Goal: Information Seeking & Learning: Learn about a topic

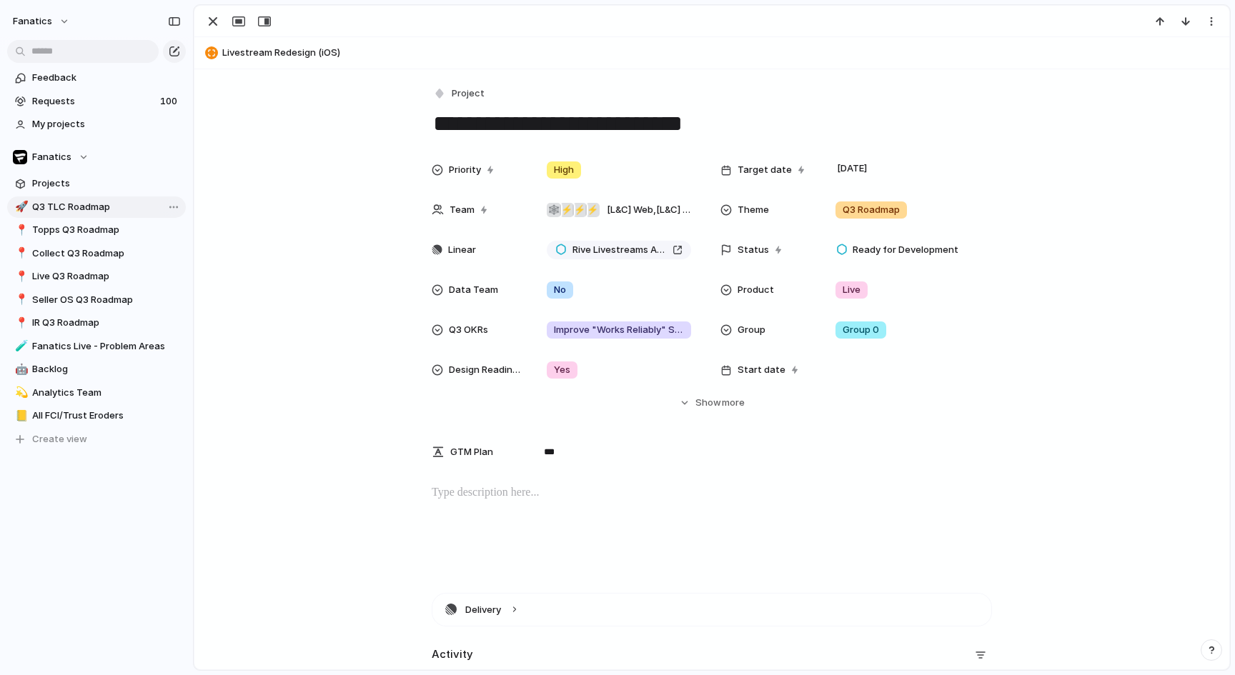
click at [83, 196] on link "🚀 Q3 TLC Roadmap" at bounding box center [96, 206] width 179 height 21
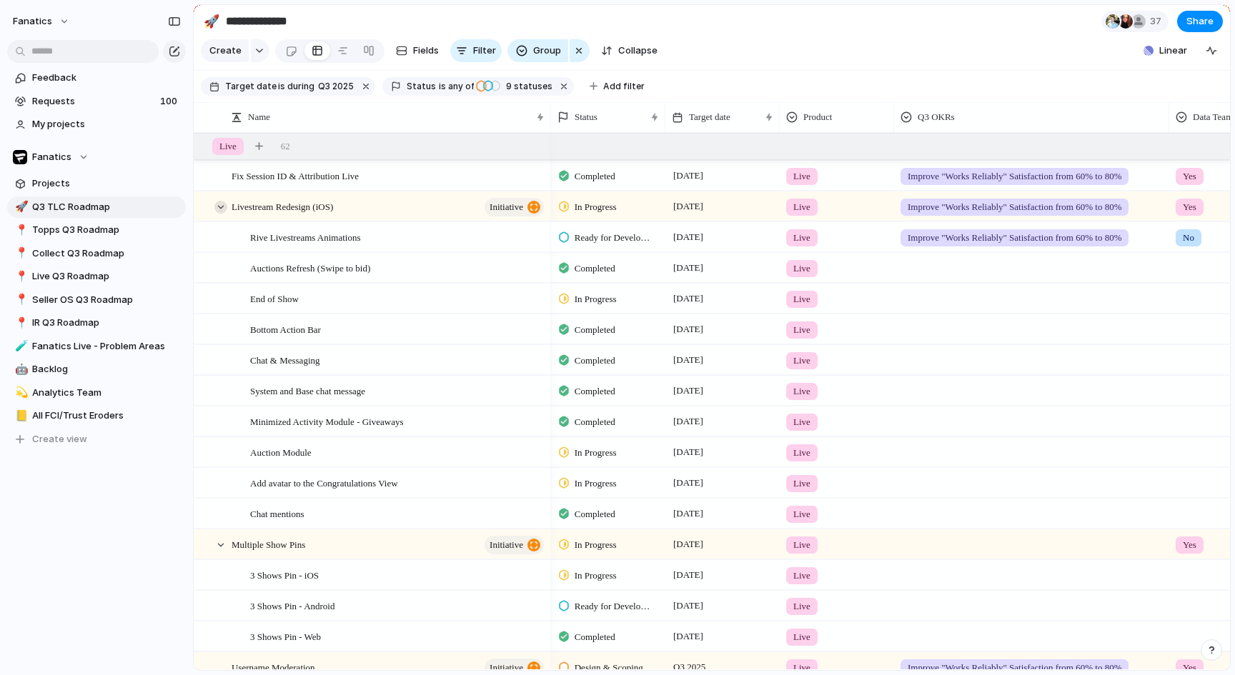
click at [220, 204] on div at bounding box center [220, 207] width 13 height 13
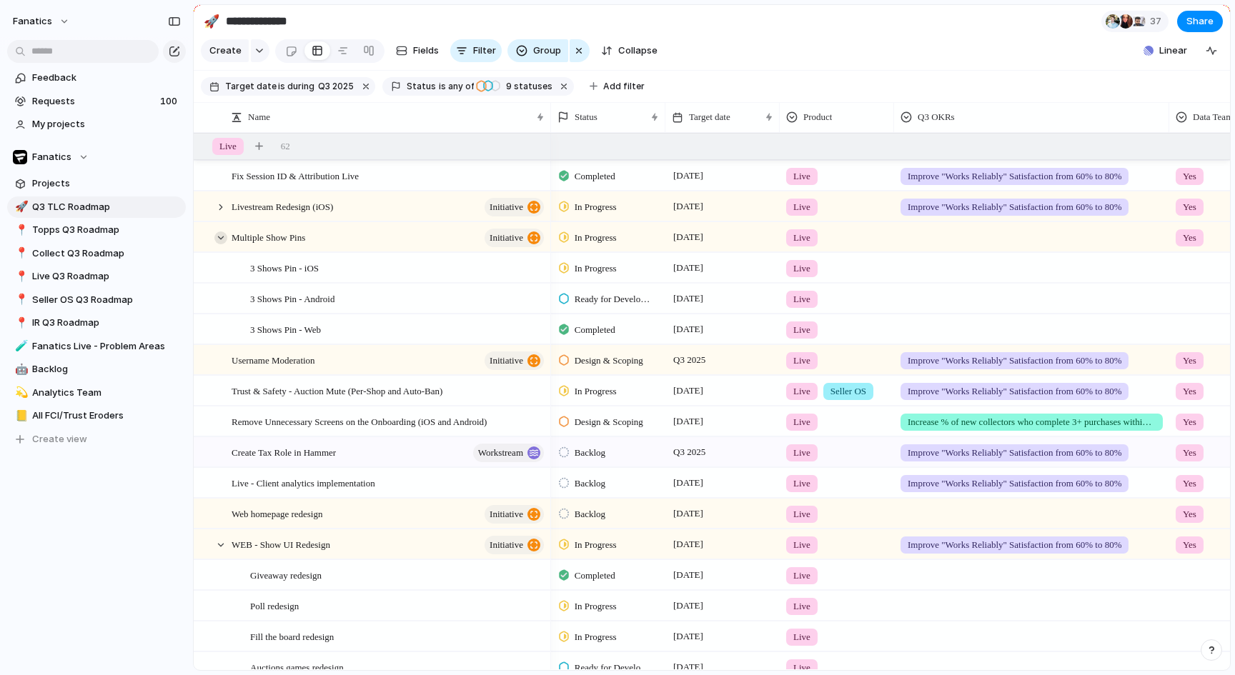
click at [220, 237] on div at bounding box center [220, 238] width 13 height 13
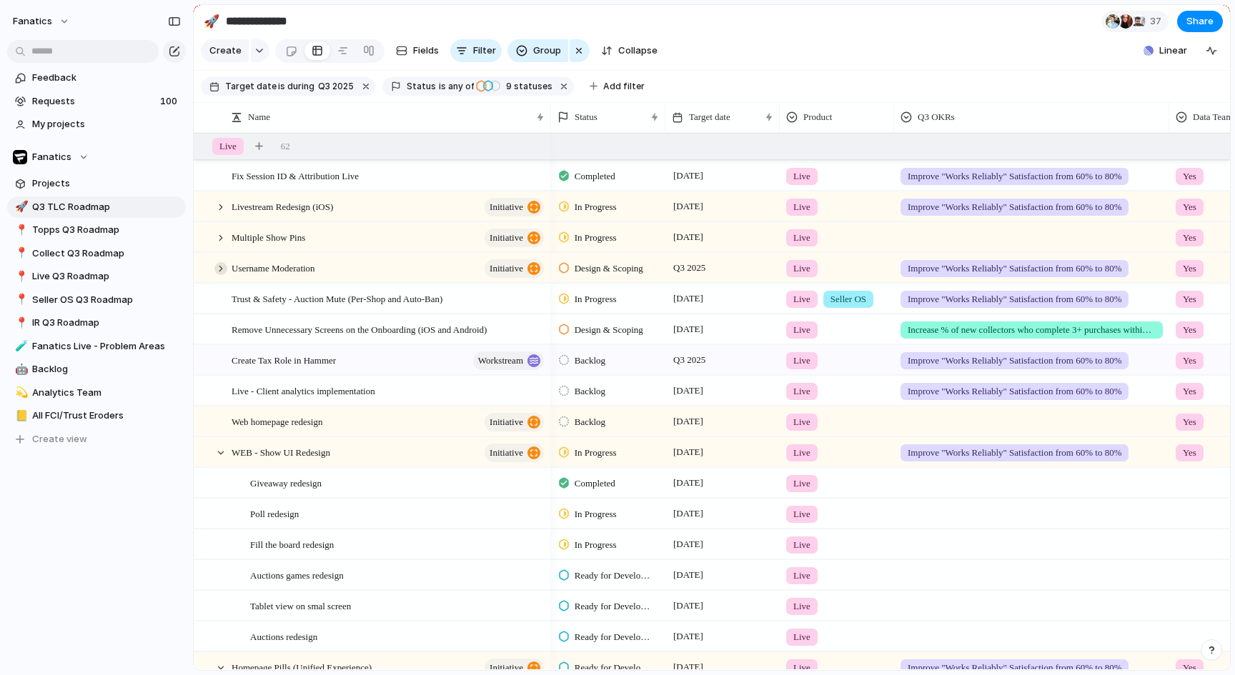
click at [224, 267] on div at bounding box center [220, 268] width 13 height 13
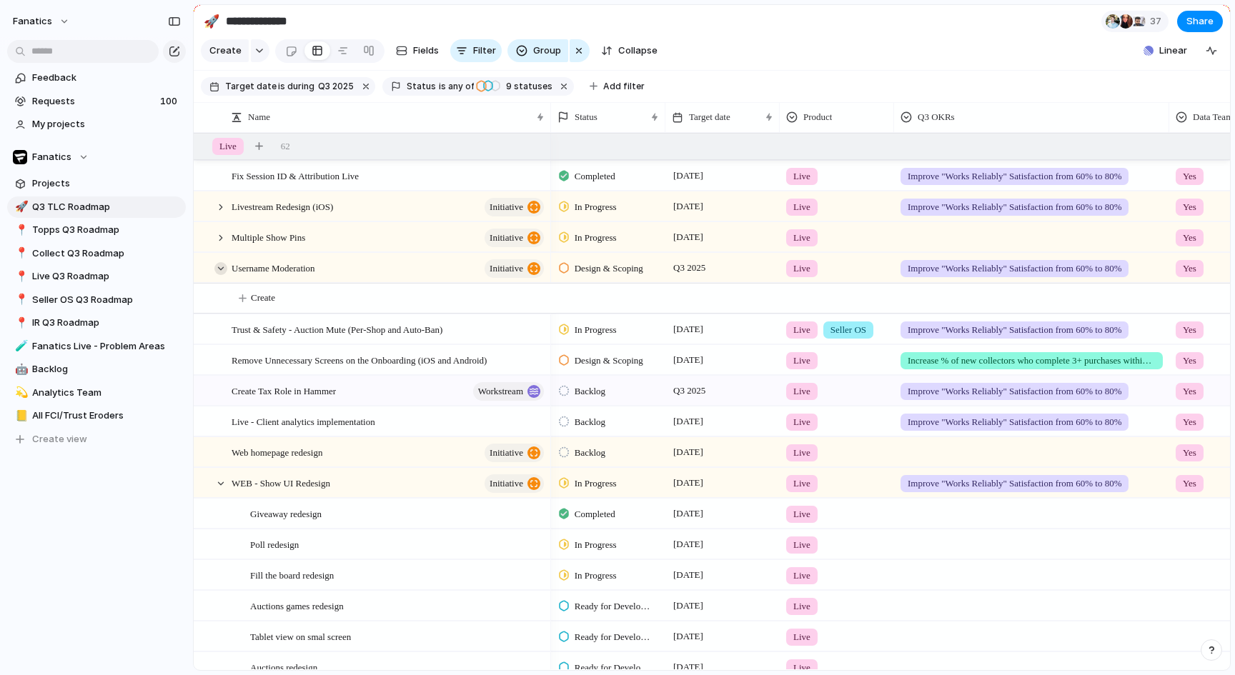
click at [224, 267] on div at bounding box center [220, 268] width 13 height 13
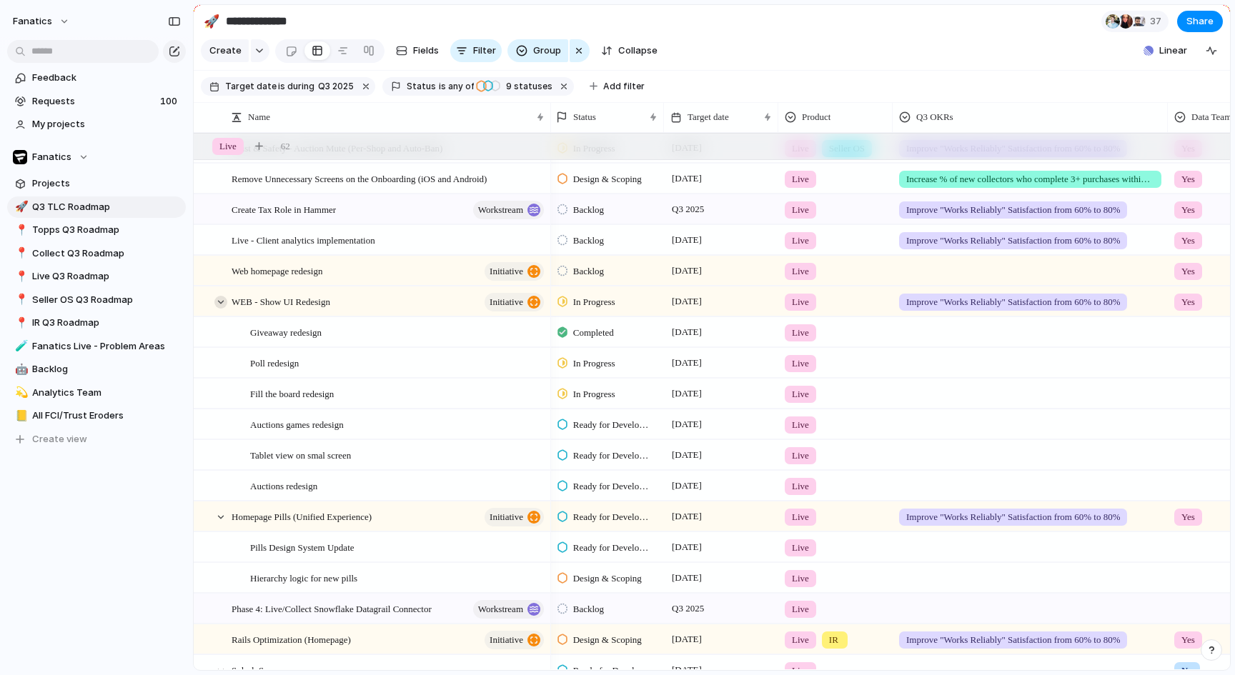
click at [217, 300] on div at bounding box center [220, 302] width 13 height 13
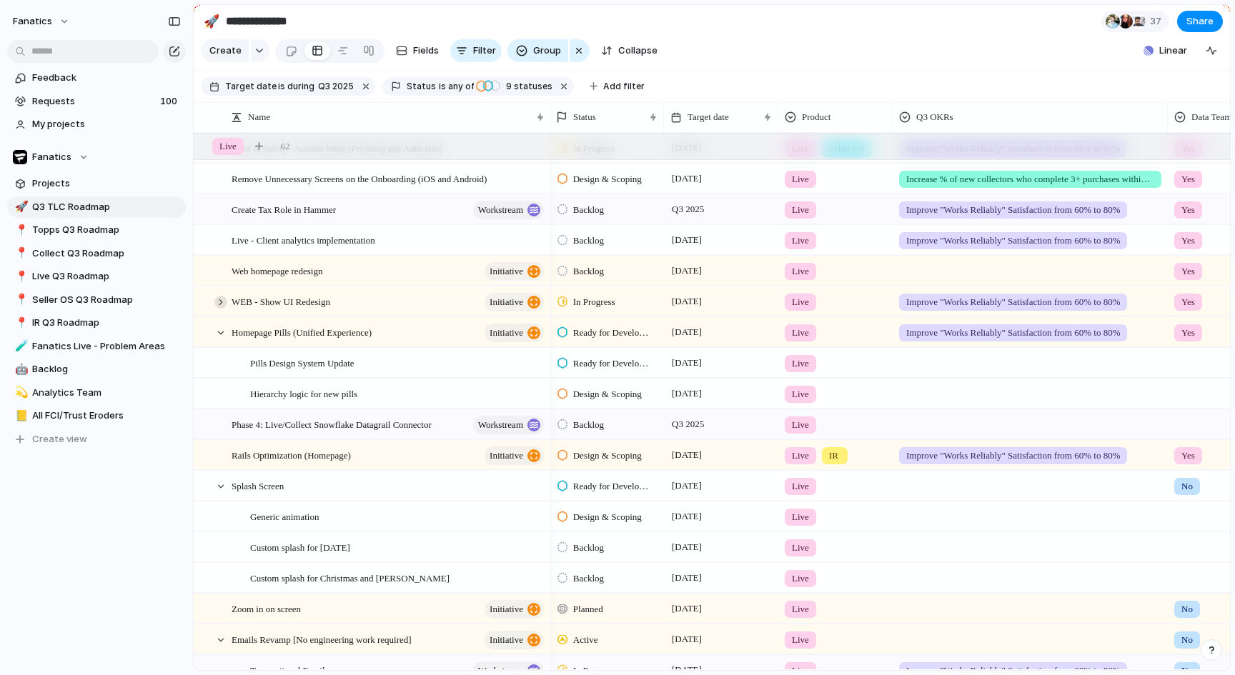
scroll to position [205, 0]
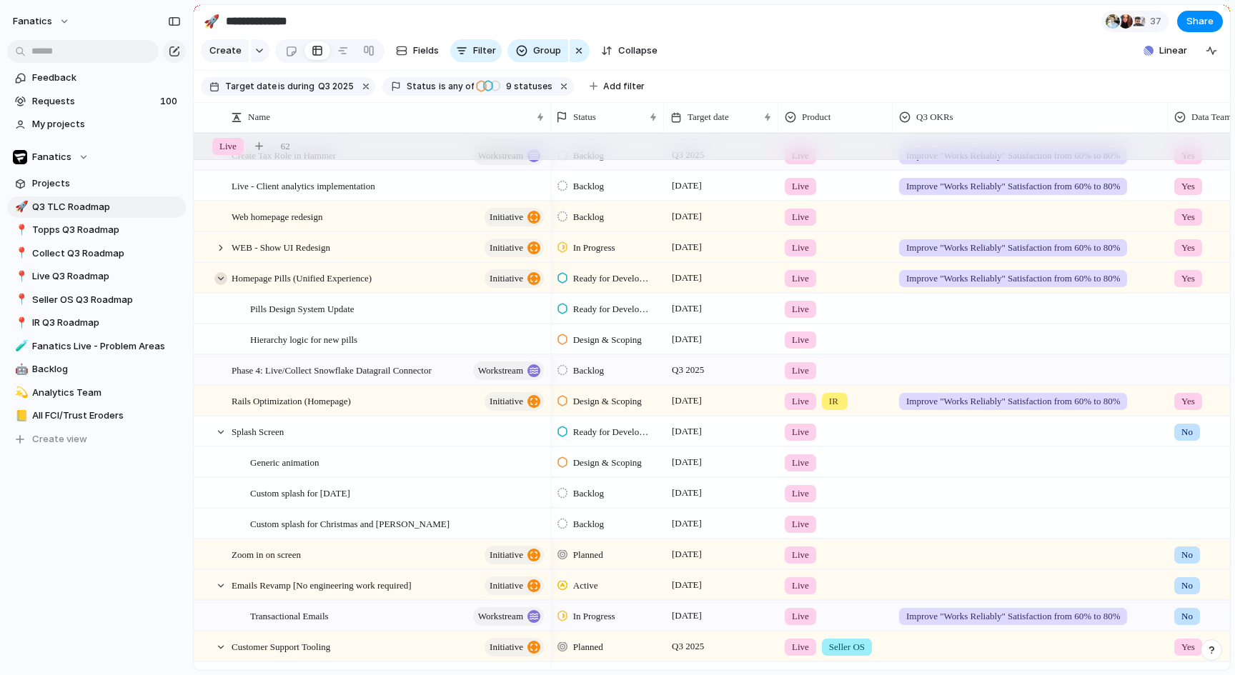
click at [219, 279] on div at bounding box center [220, 278] width 13 height 13
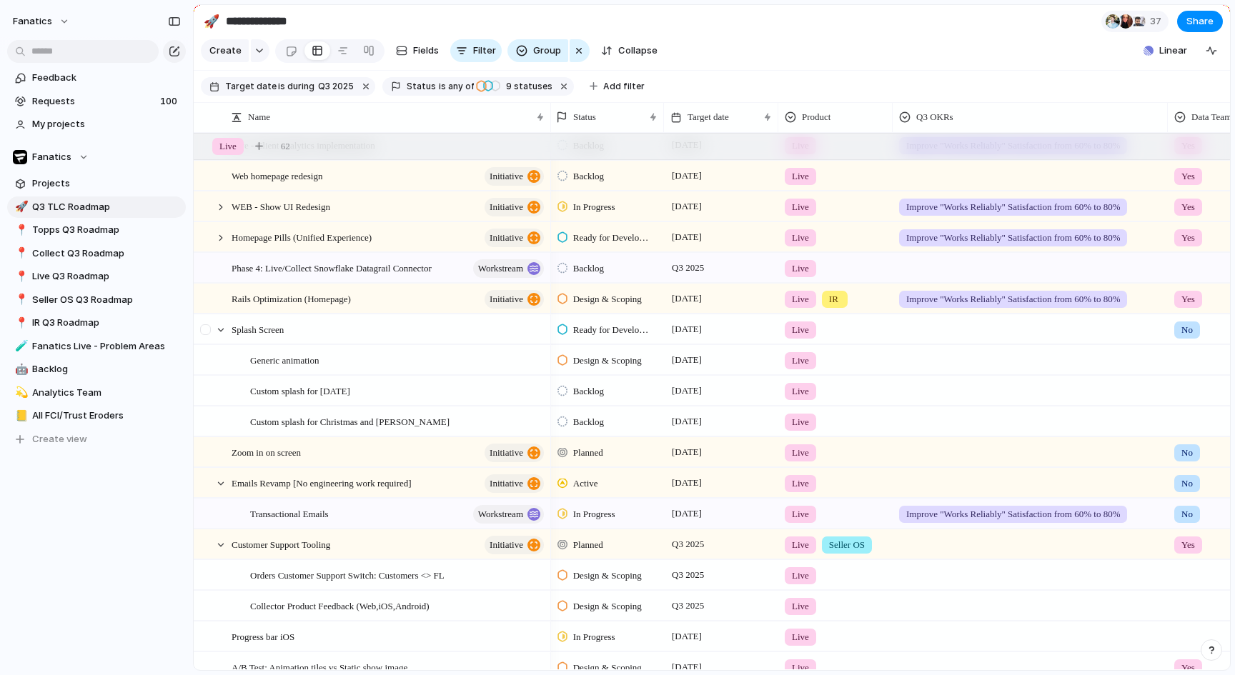
scroll to position [247, 0]
click at [218, 327] on div at bounding box center [220, 328] width 13 height 13
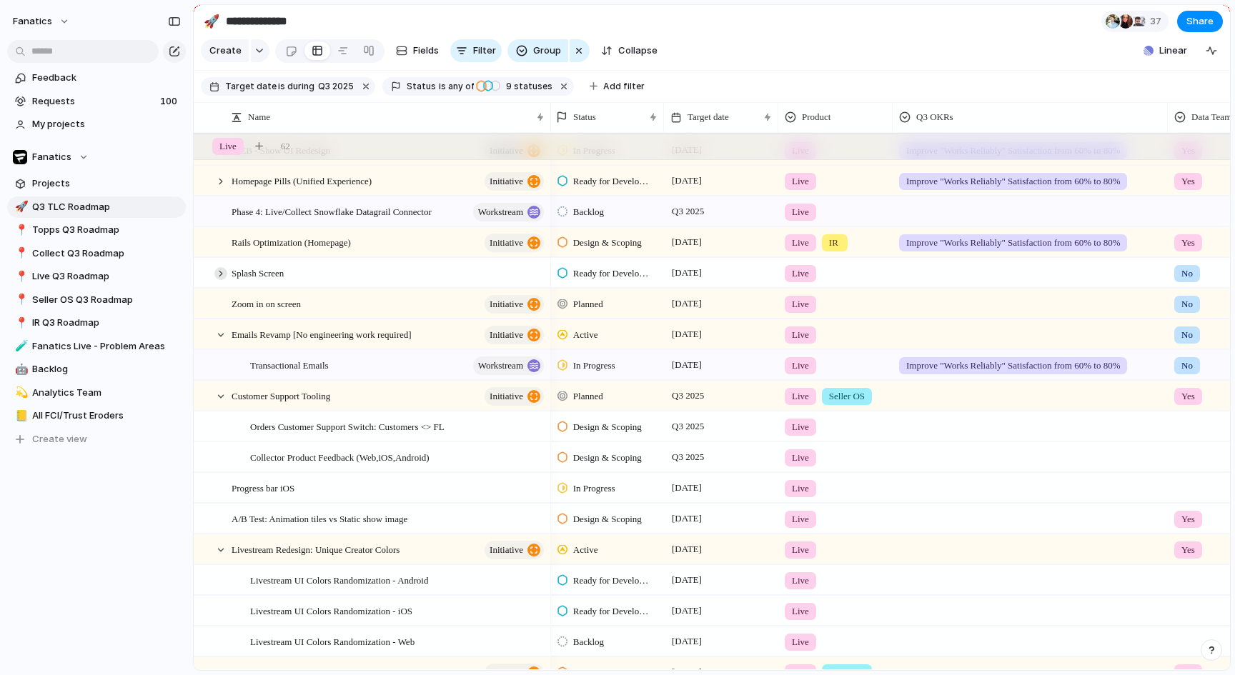
scroll to position [302, 0]
click at [220, 337] on div at bounding box center [220, 335] width 13 height 13
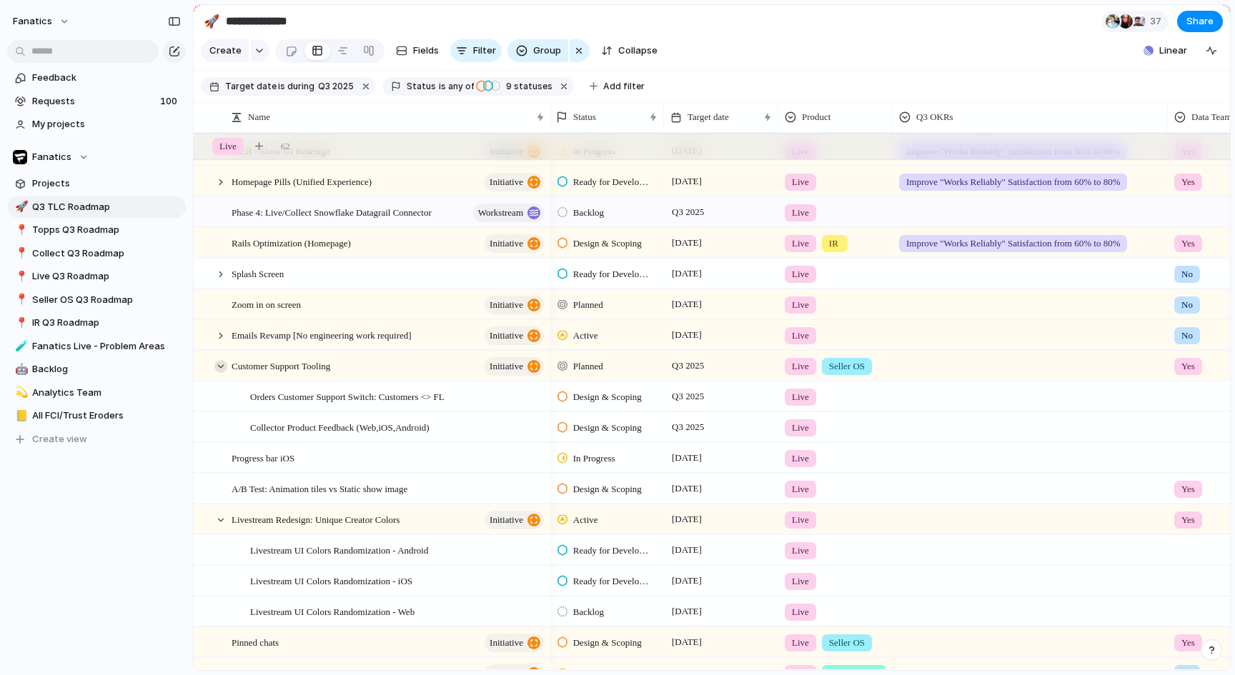
click at [218, 361] on div at bounding box center [220, 366] width 13 height 13
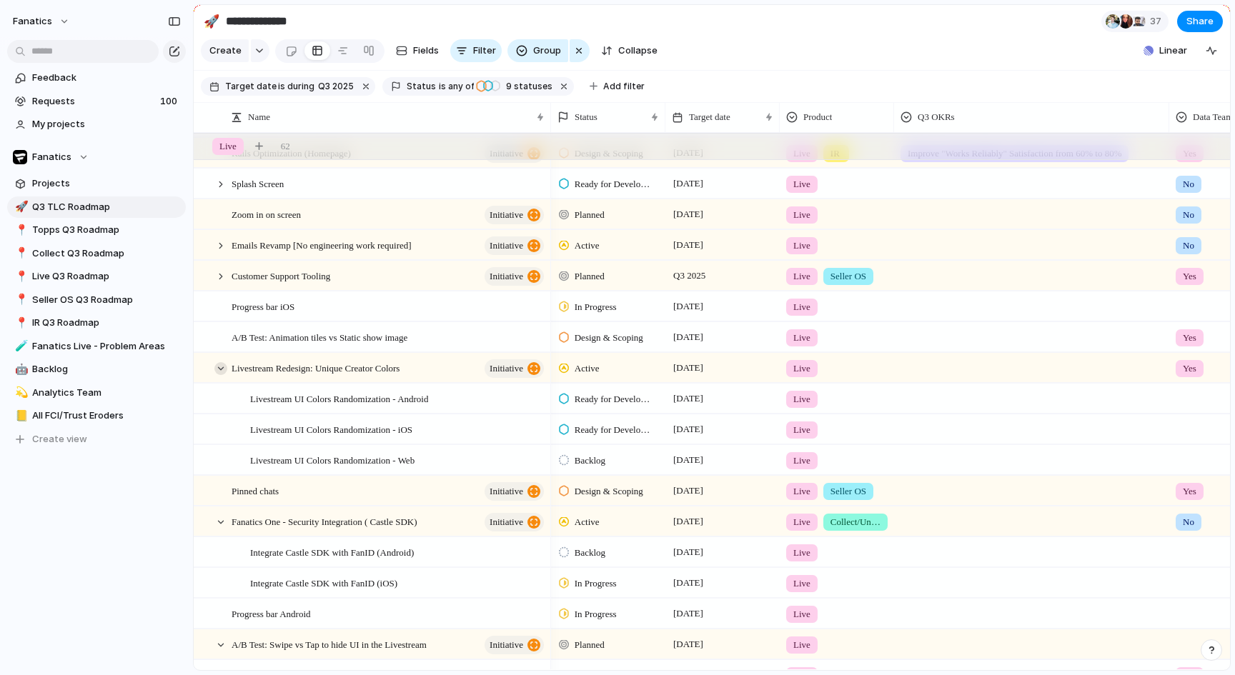
click at [222, 365] on div at bounding box center [220, 368] width 13 height 13
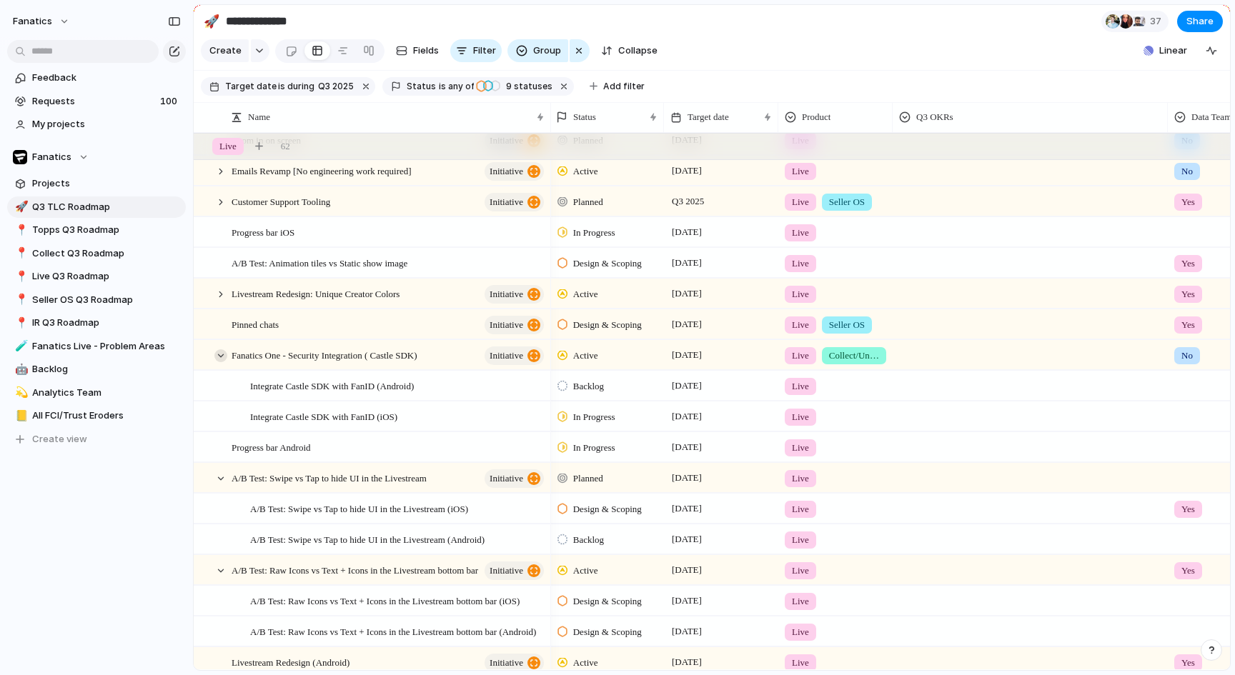
click at [222, 354] on div at bounding box center [220, 355] width 13 height 13
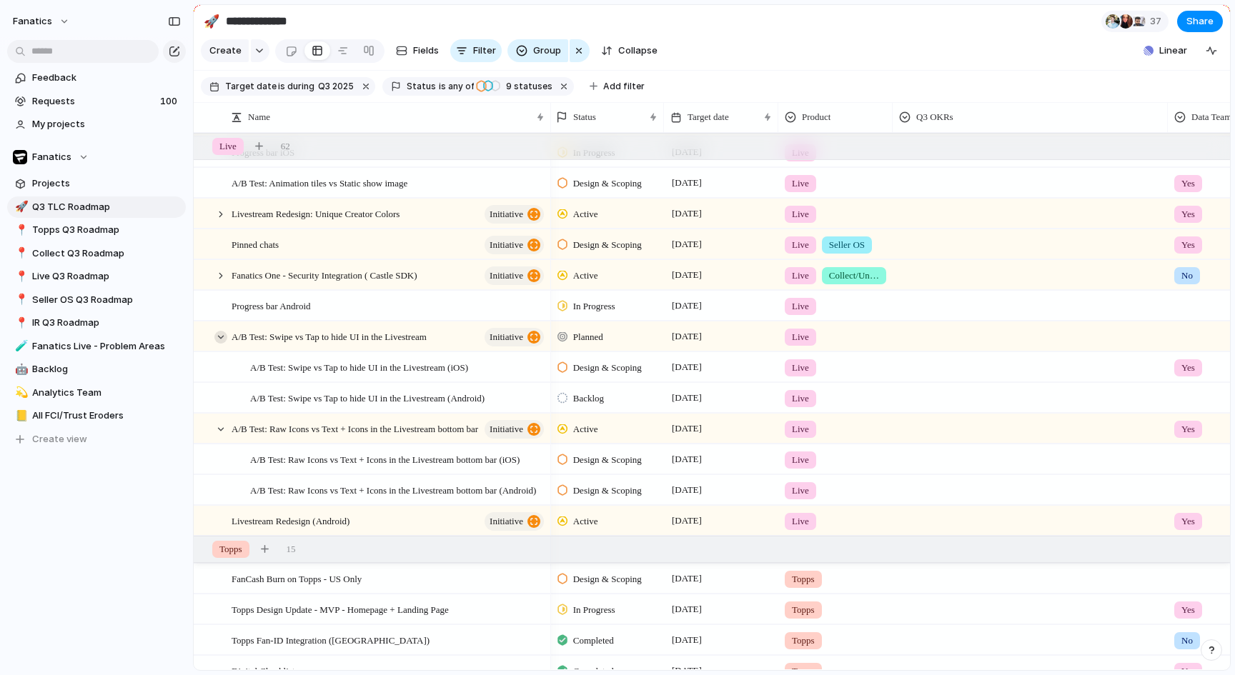
click at [221, 337] on div at bounding box center [220, 337] width 13 height 13
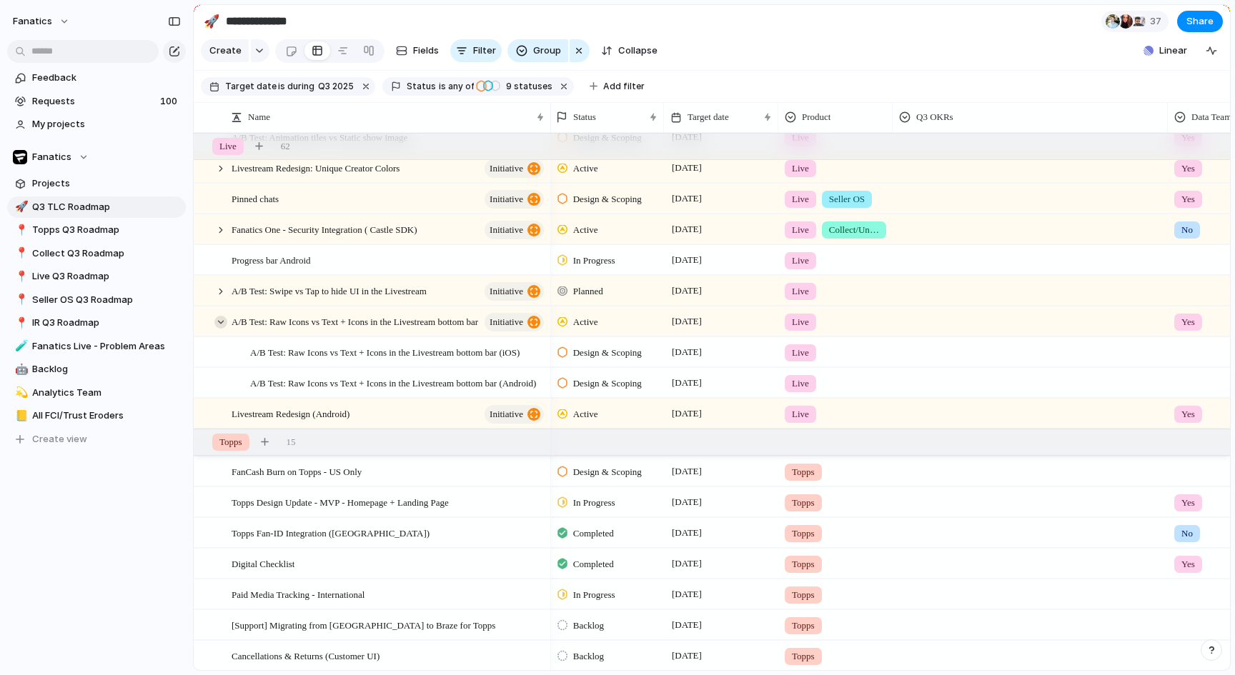
click at [222, 324] on div at bounding box center [220, 322] width 13 height 13
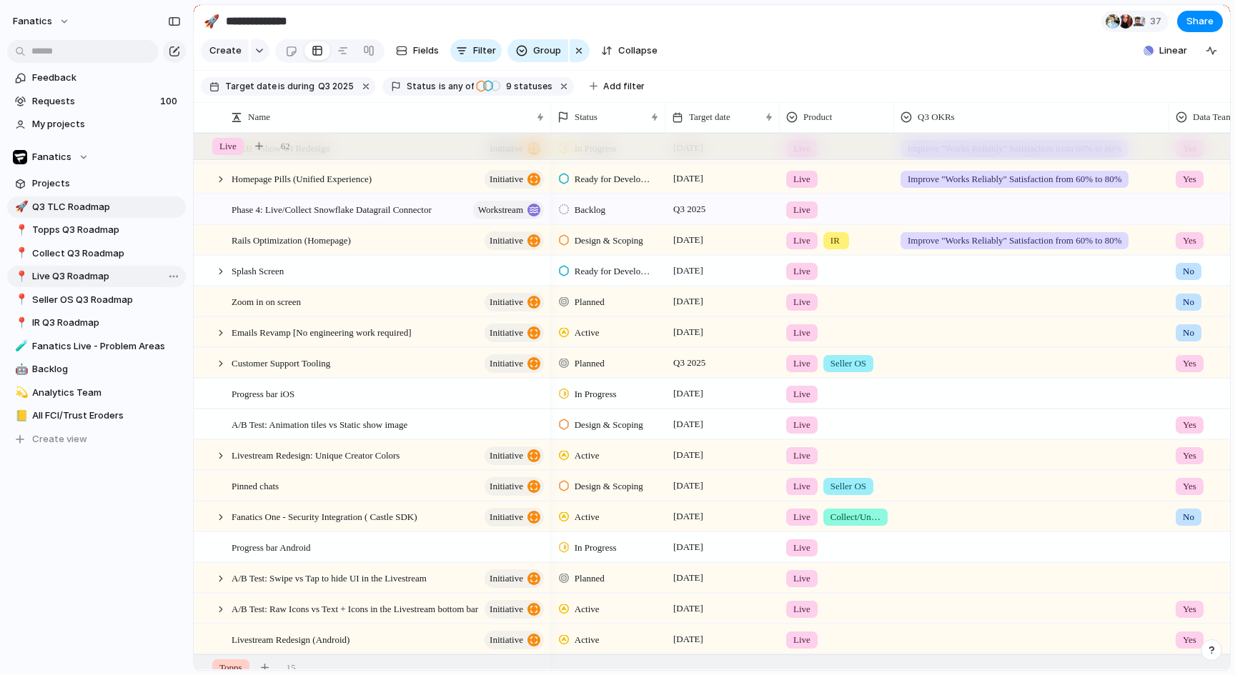
click at [81, 277] on span "Live Q3 Roadmap" at bounding box center [106, 276] width 149 height 14
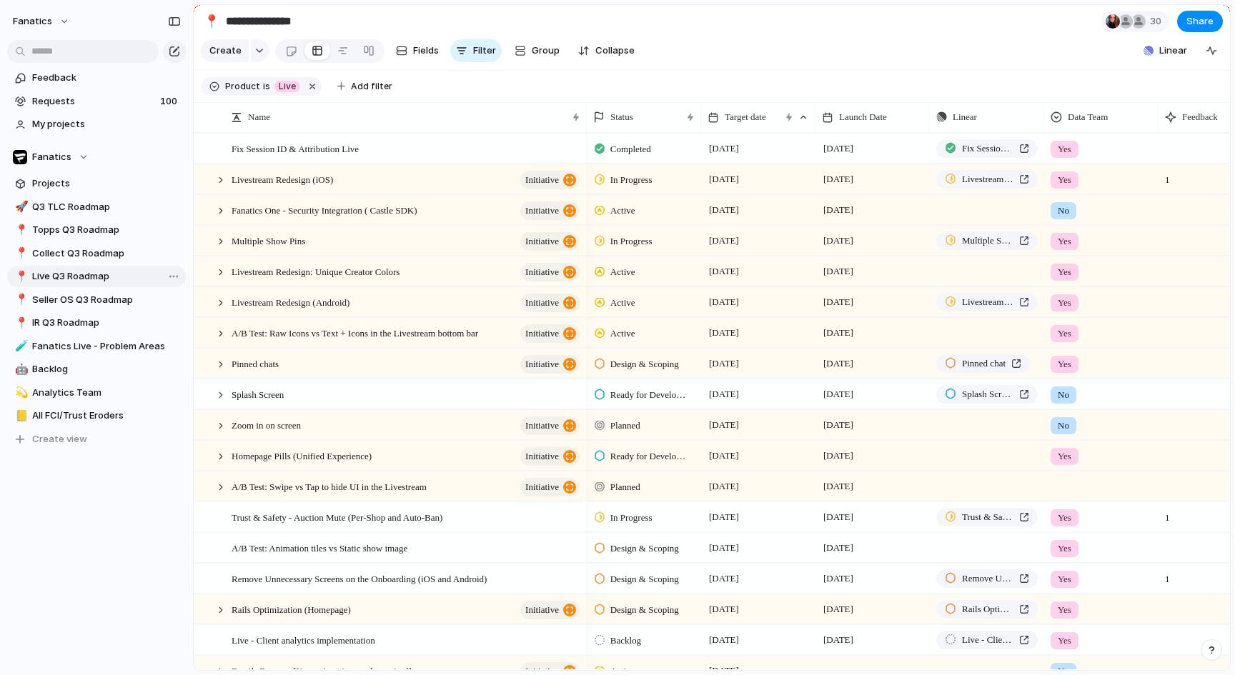
type input "**********"
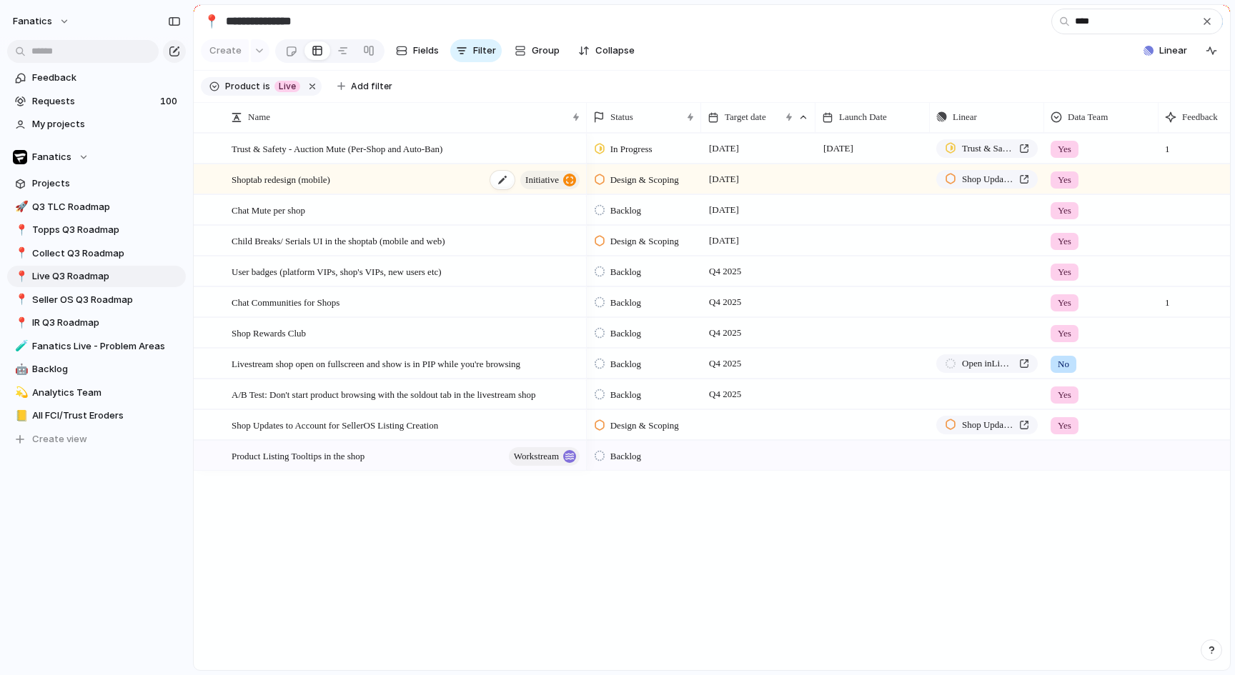
type input "****"
click at [412, 182] on div "Shoptab redesign (mobile) initiative" at bounding box center [407, 179] width 350 height 29
